Goal: Download file/media

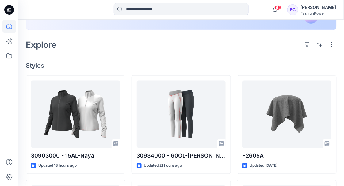
scroll to position [128, 0]
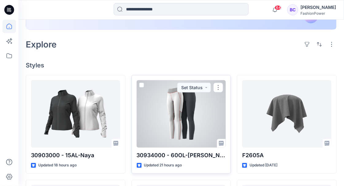
click at [160, 115] on div at bounding box center [181, 113] width 89 height 67
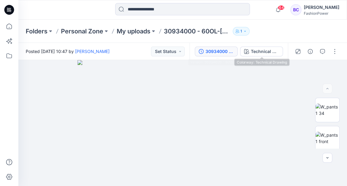
click at [228, 49] on div "30934000 - 60OL-[PERSON_NAME]" at bounding box center [220, 51] width 28 height 7
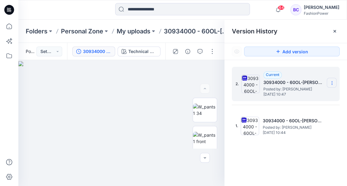
click at [331, 82] on icon at bounding box center [332, 83] width 5 height 5
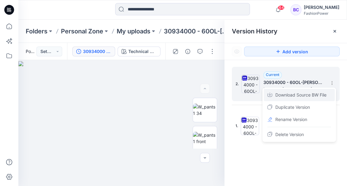
click at [307, 96] on span "Download Source BW File" at bounding box center [300, 94] width 51 height 7
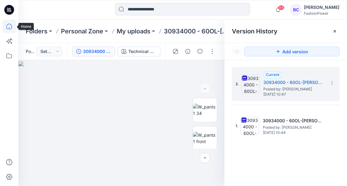
click at [8, 21] on icon at bounding box center [8, 26] width 13 height 13
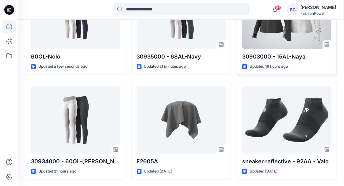
scroll to position [227, 0]
